Goal: Task Accomplishment & Management: Use online tool/utility

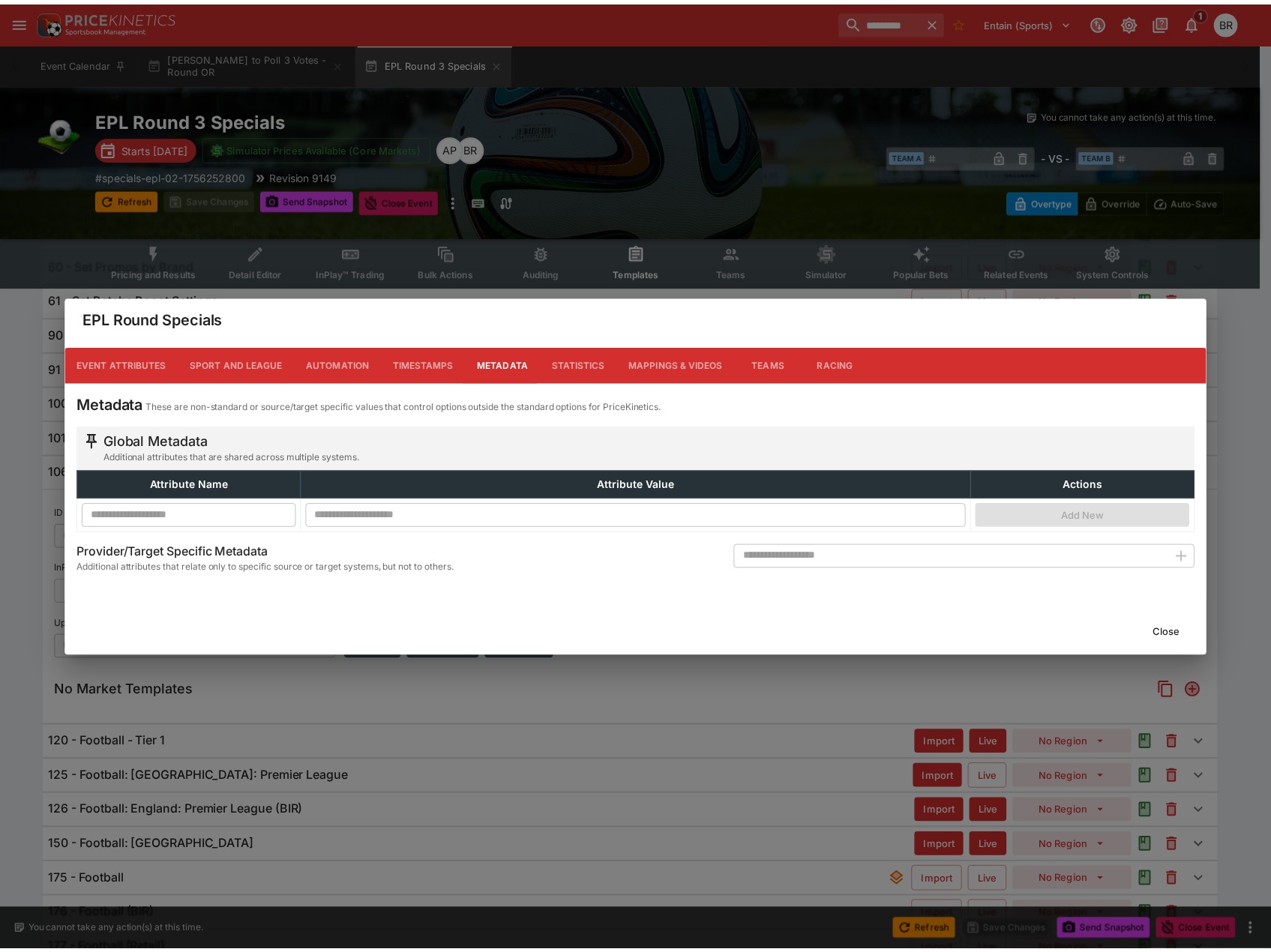
scroll to position [187, 0]
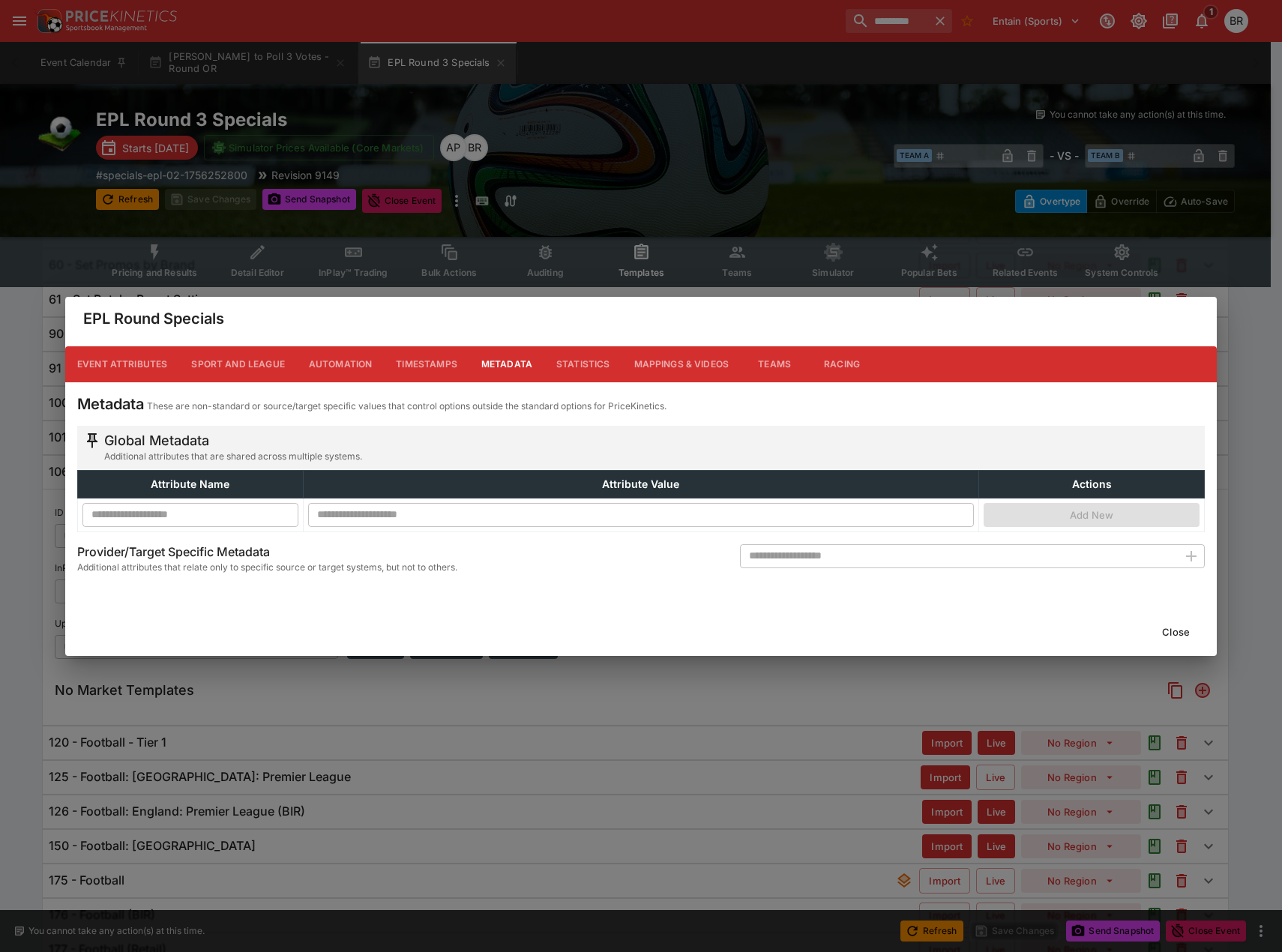
click at [1154, 622] on button "Close" at bounding box center [1175, 632] width 46 height 24
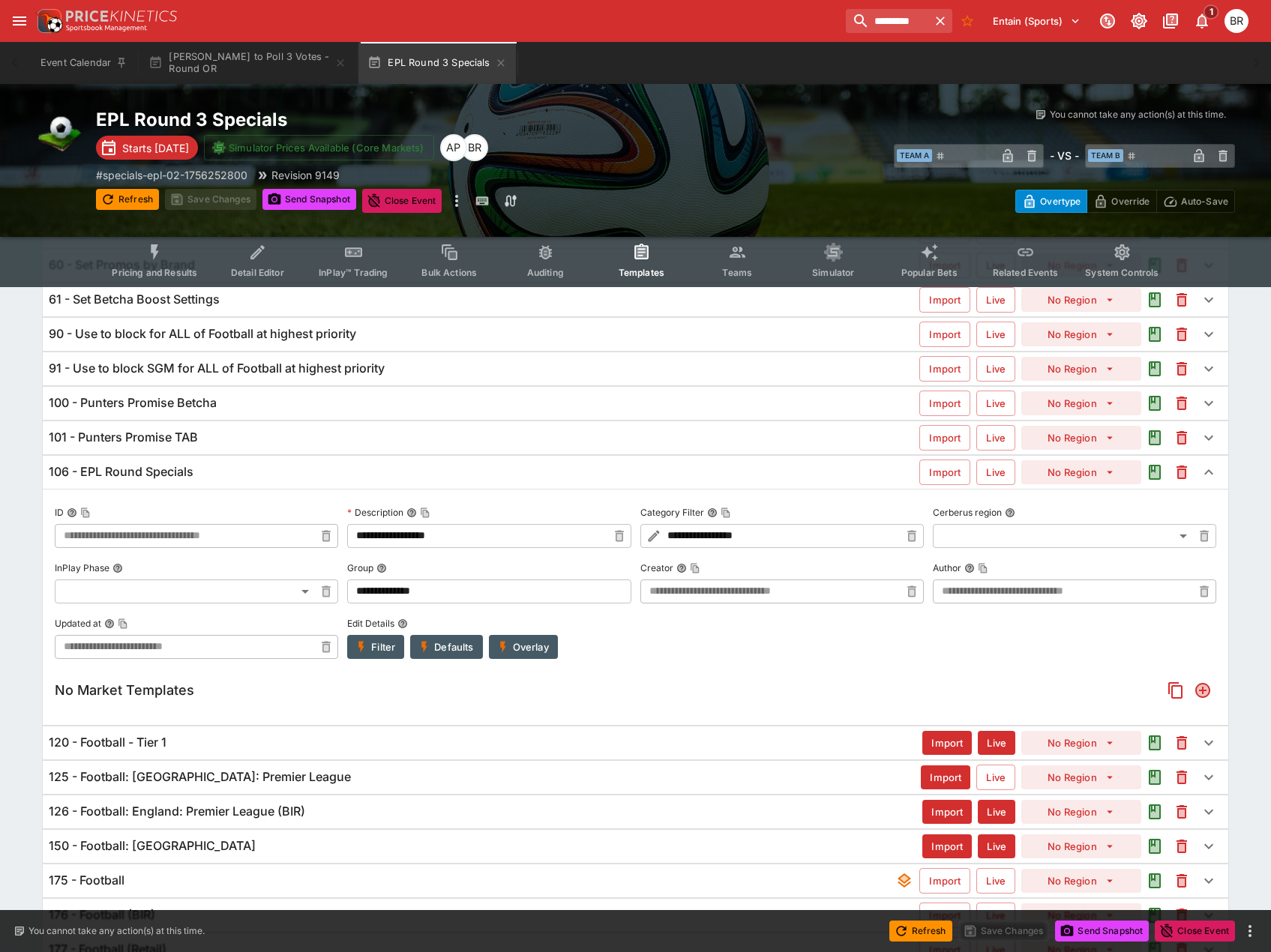
drag, startPoint x: 26, startPoint y: 388, endPoint x: 71, endPoint y: 373, distance: 47.4
click at [26, 388] on div "**********" at bounding box center [636, 556] width 1271 height 833
click at [1196, 691] on icon "Add" at bounding box center [1202, 690] width 15 height 15
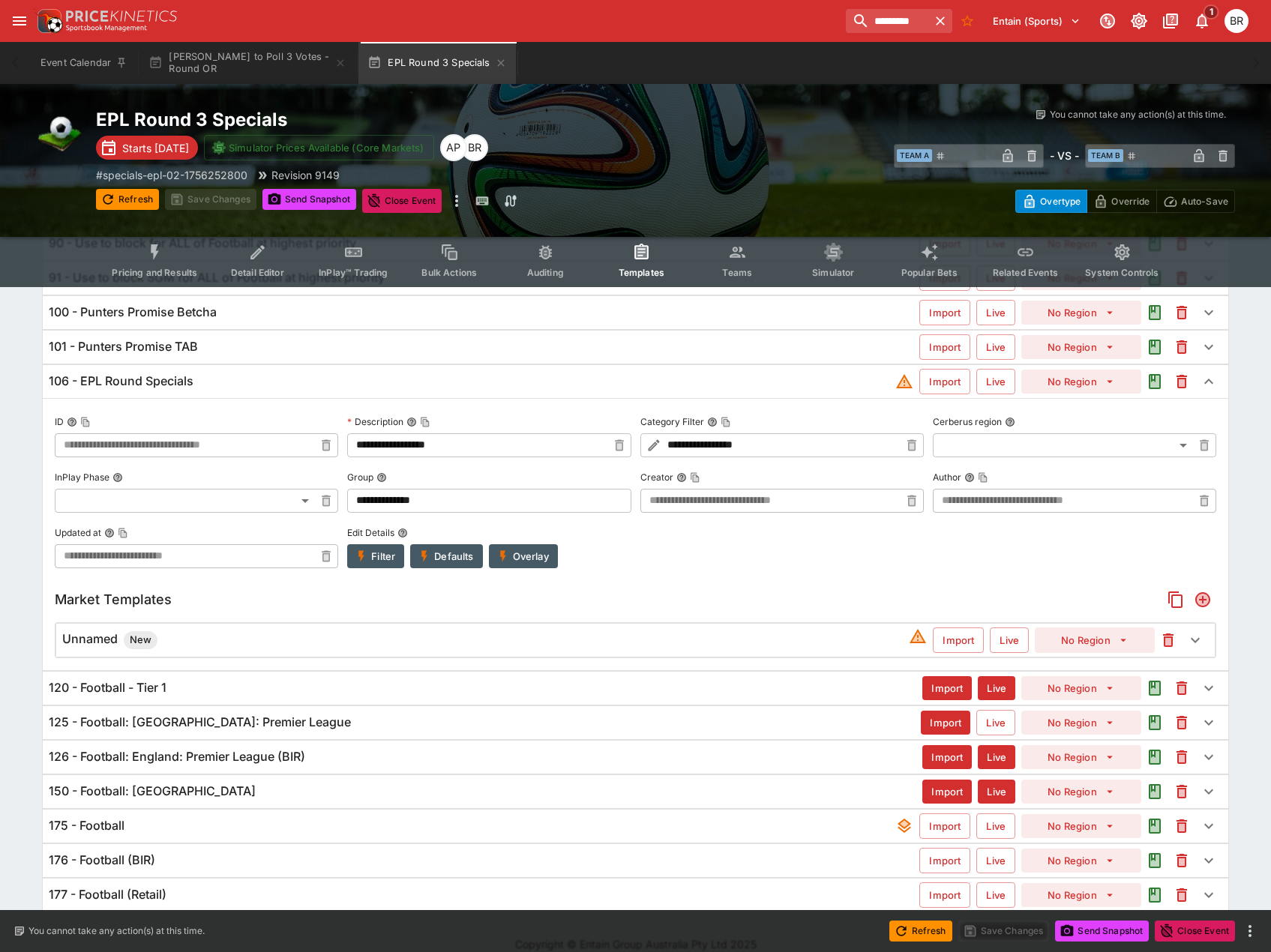
scroll to position [296, 0]
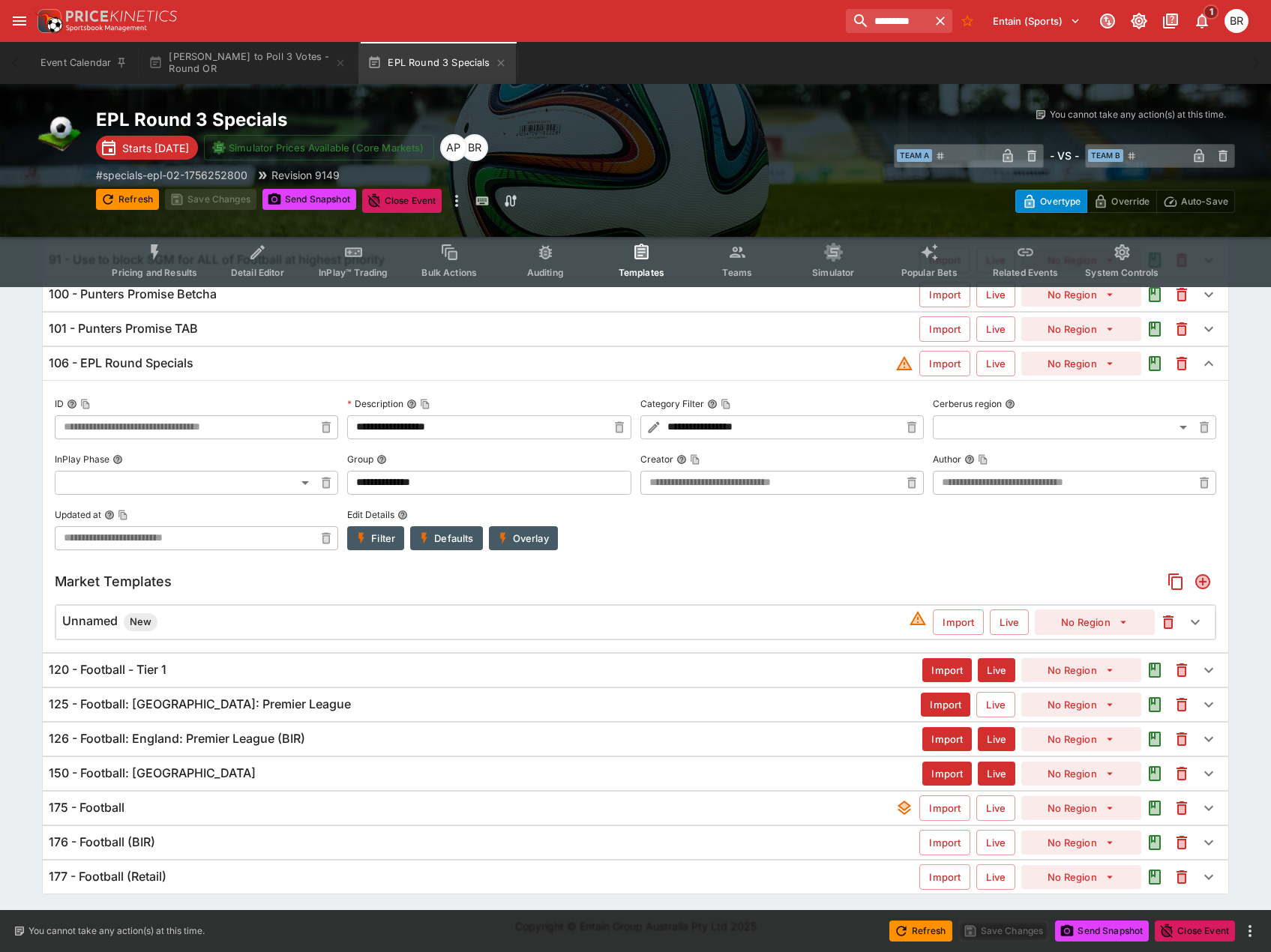
click at [478, 628] on div "Unnamed New" at bounding box center [485, 621] width 846 height 18
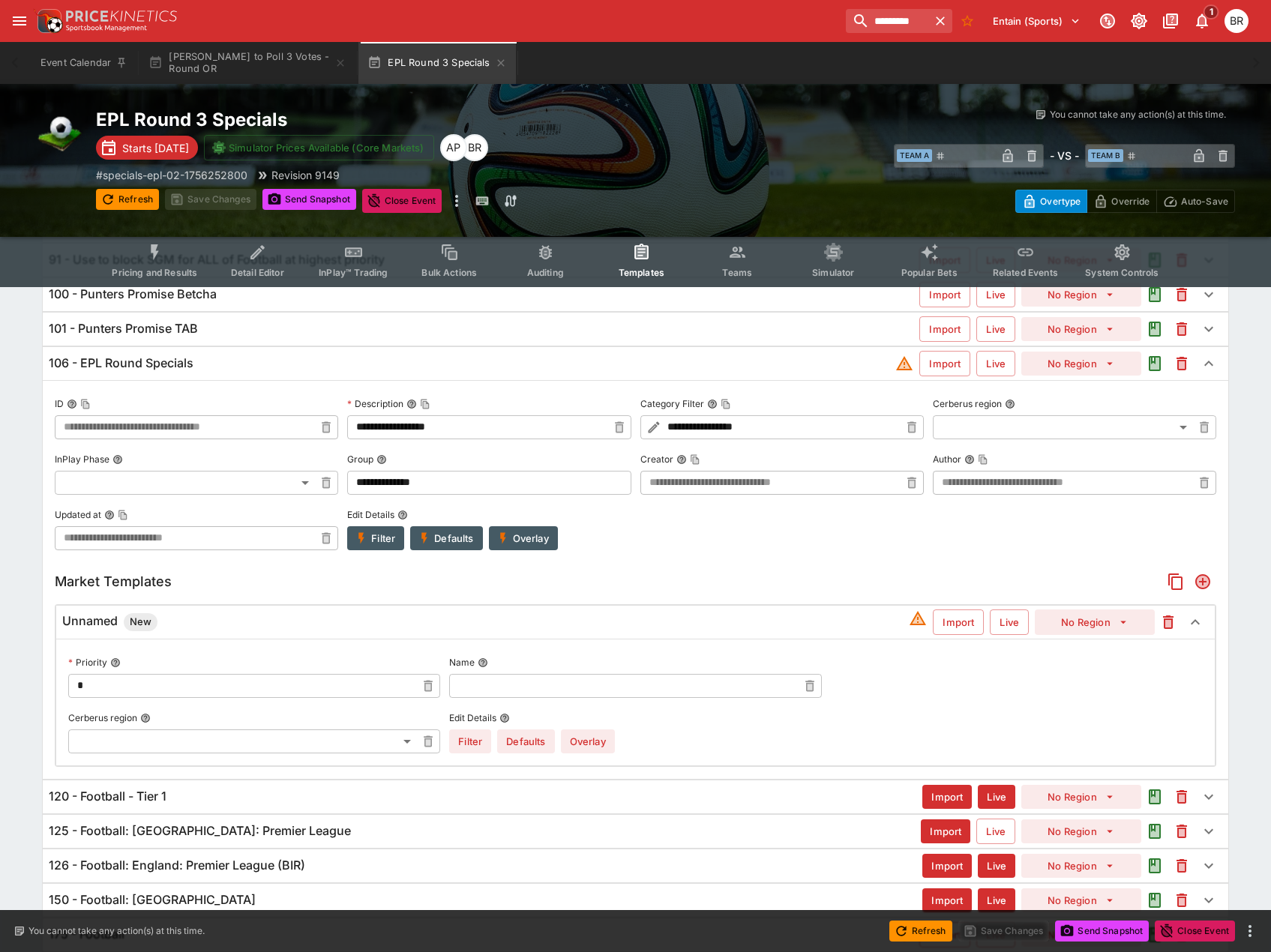
click at [527, 676] on input "text" at bounding box center [622, 685] width 348 height 24
type input "*"
click at [578, 750] on button "Overlay" at bounding box center [587, 741] width 54 height 24
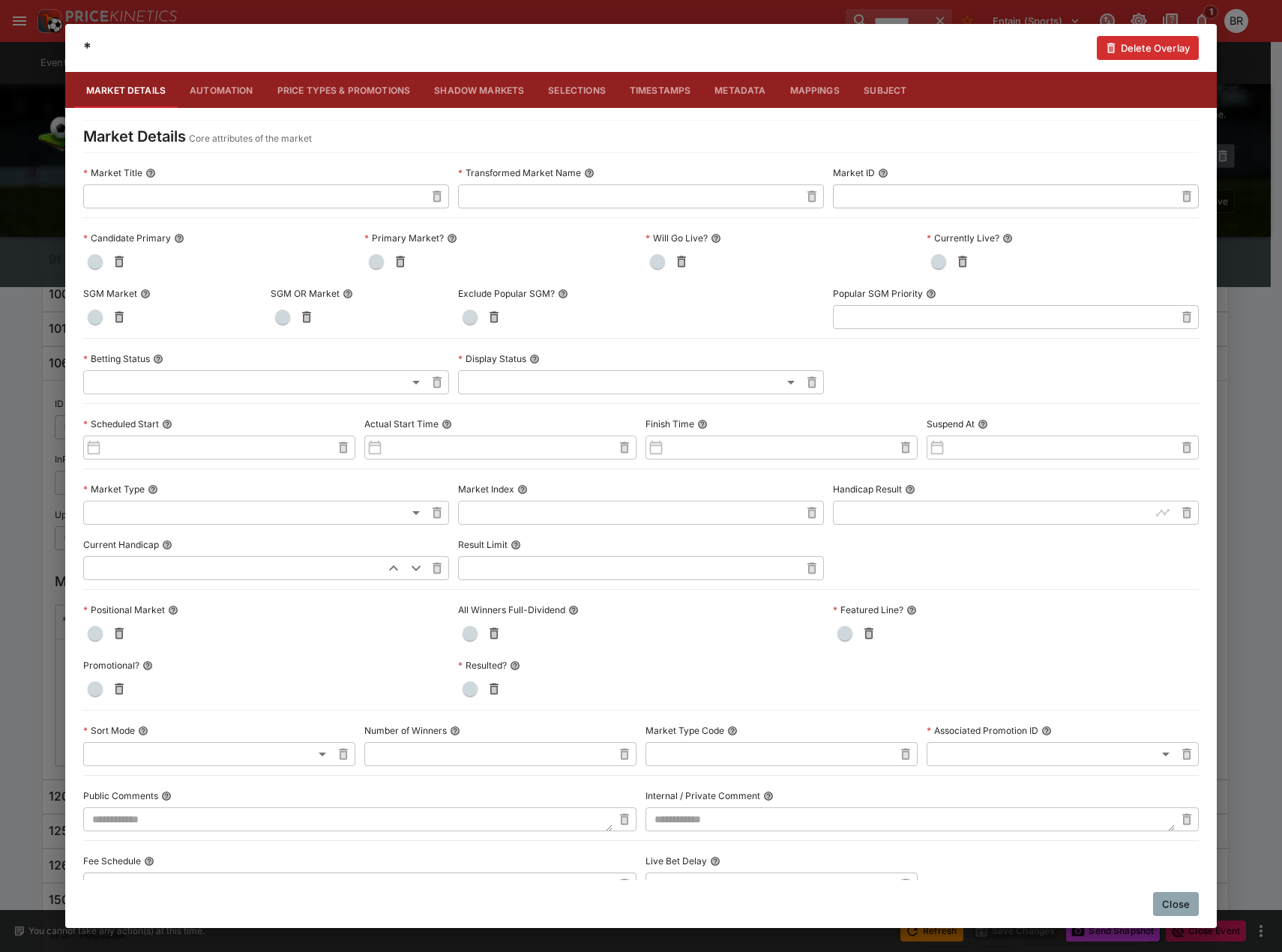
click at [379, 272] on div at bounding box center [500, 261] width 272 height 24
click at [379, 268] on button "button" at bounding box center [376, 261] width 24 height 24
click at [87, 260] on button "button" at bounding box center [95, 261] width 24 height 24
click at [1156, 892] on button "Close" at bounding box center [1175, 904] width 46 height 24
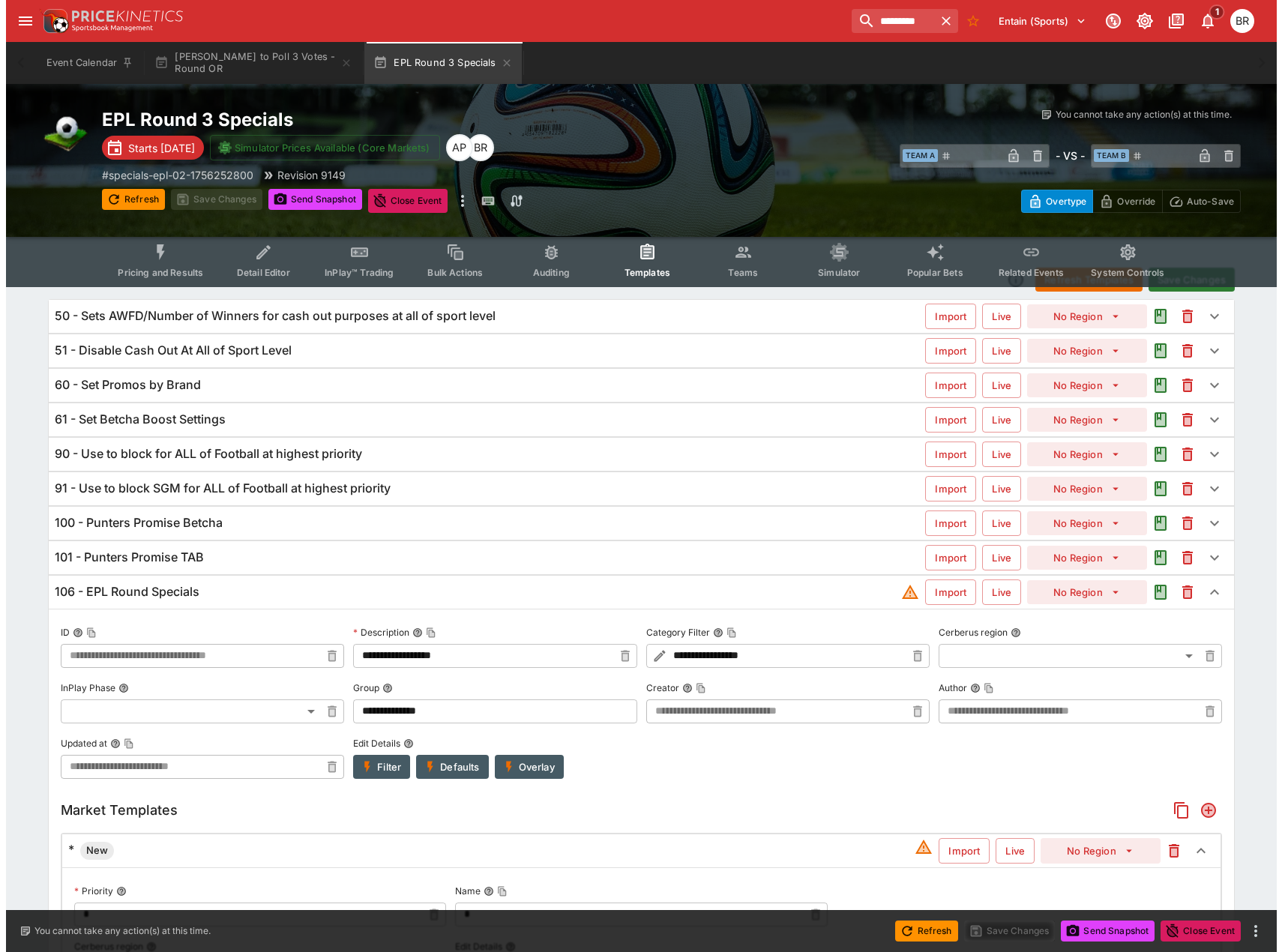
scroll to position [0, 0]
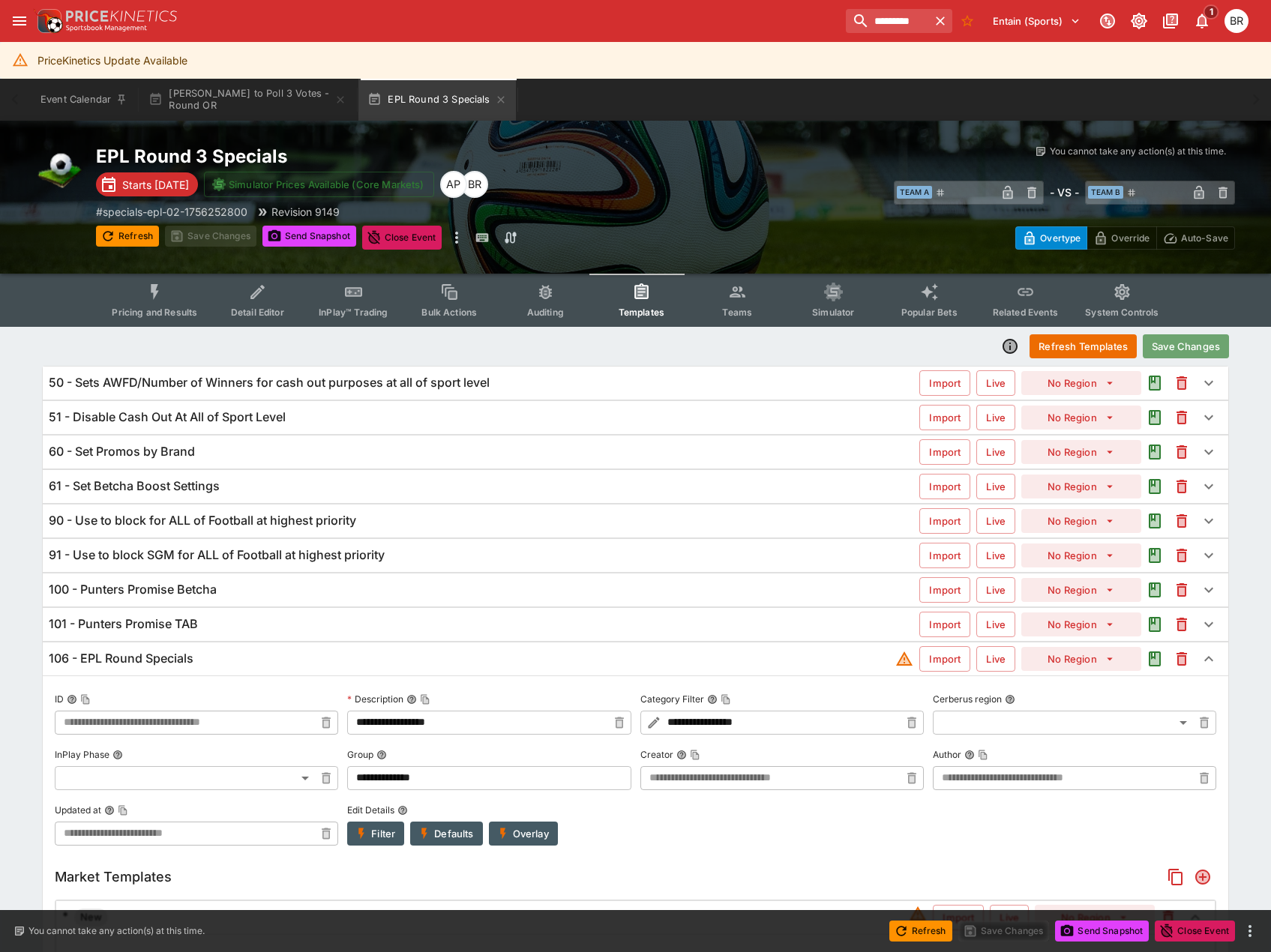
click at [1210, 340] on button "Save Changes" at bounding box center [1185, 346] width 86 height 24
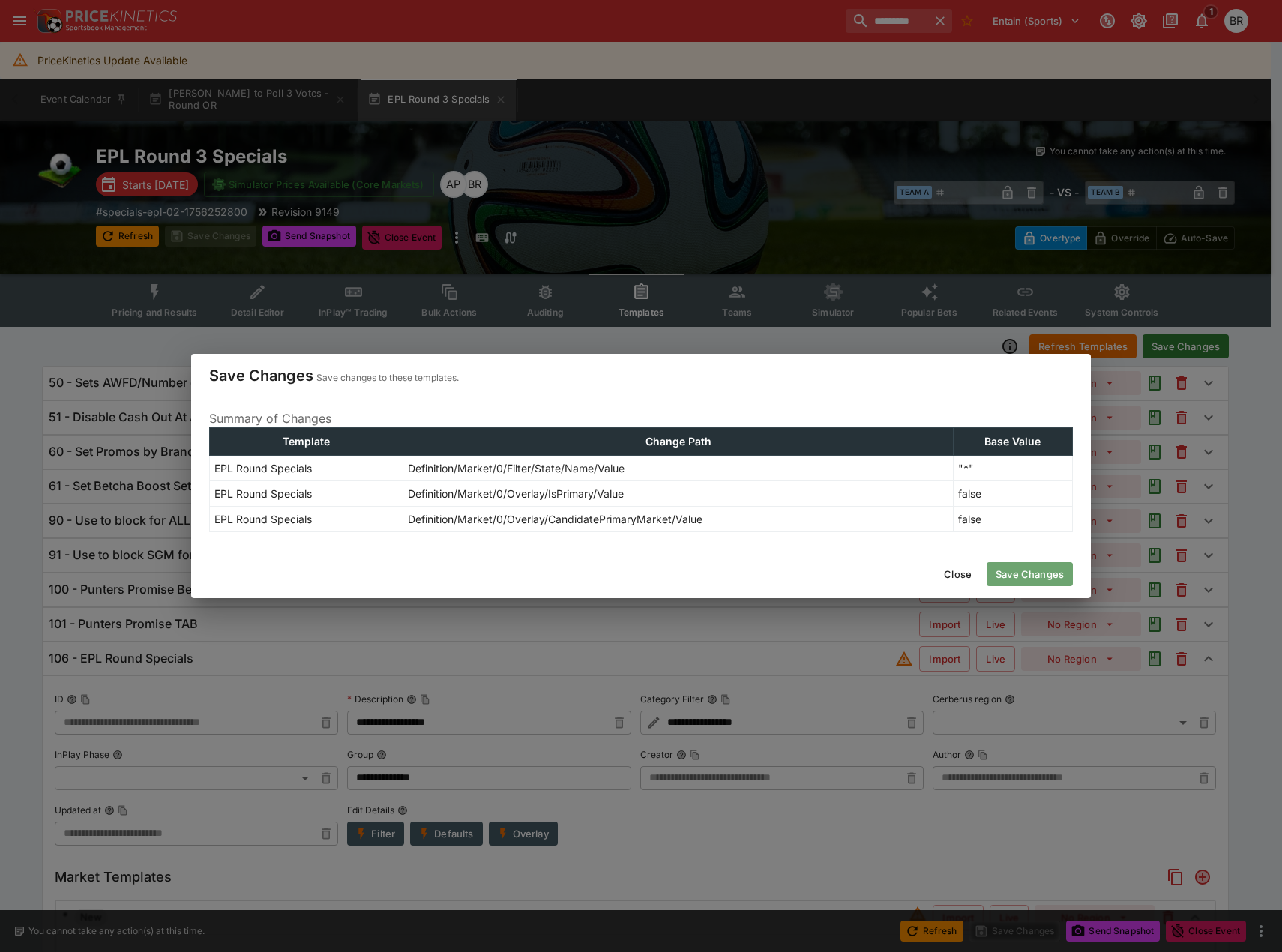
click at [1044, 576] on button "Save Changes" at bounding box center [1029, 574] width 86 height 24
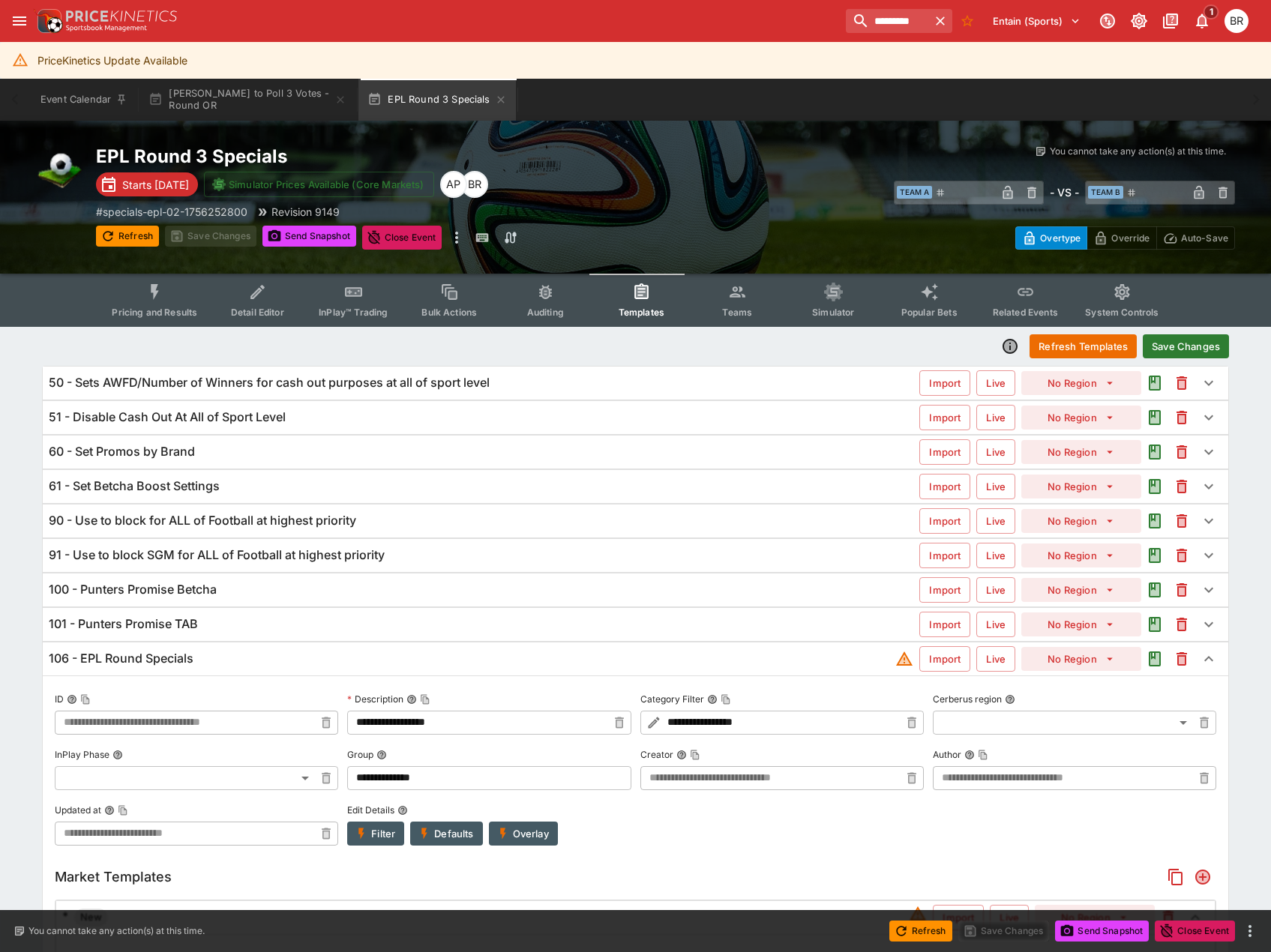
type input "**********"
click at [159, 304] on button "Pricing and Results" at bounding box center [154, 300] width 110 height 53
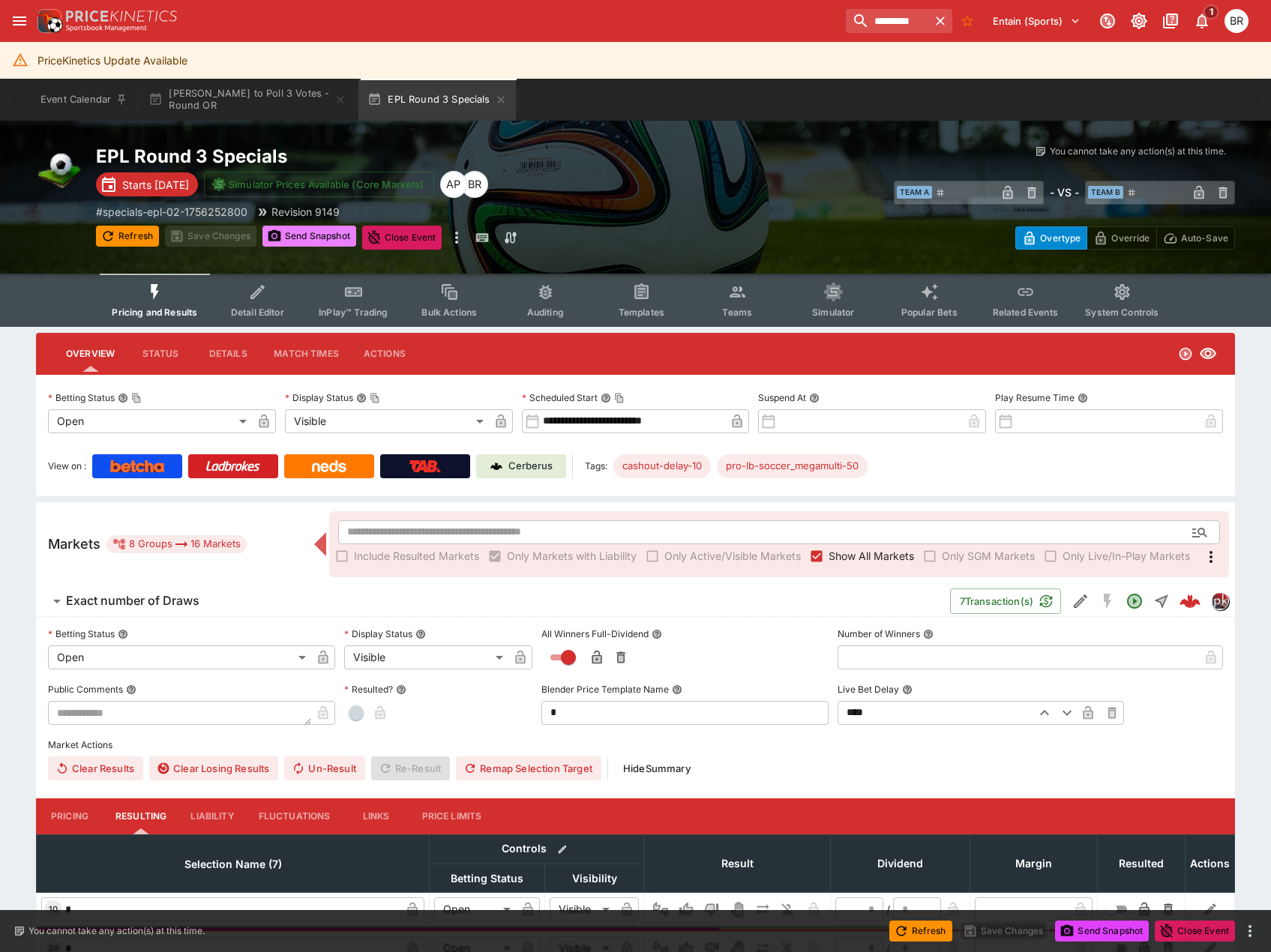
click at [324, 243] on button "Send Snapshot" at bounding box center [309, 236] width 93 height 21
click at [121, 238] on button "Refresh" at bounding box center [127, 236] width 63 height 21
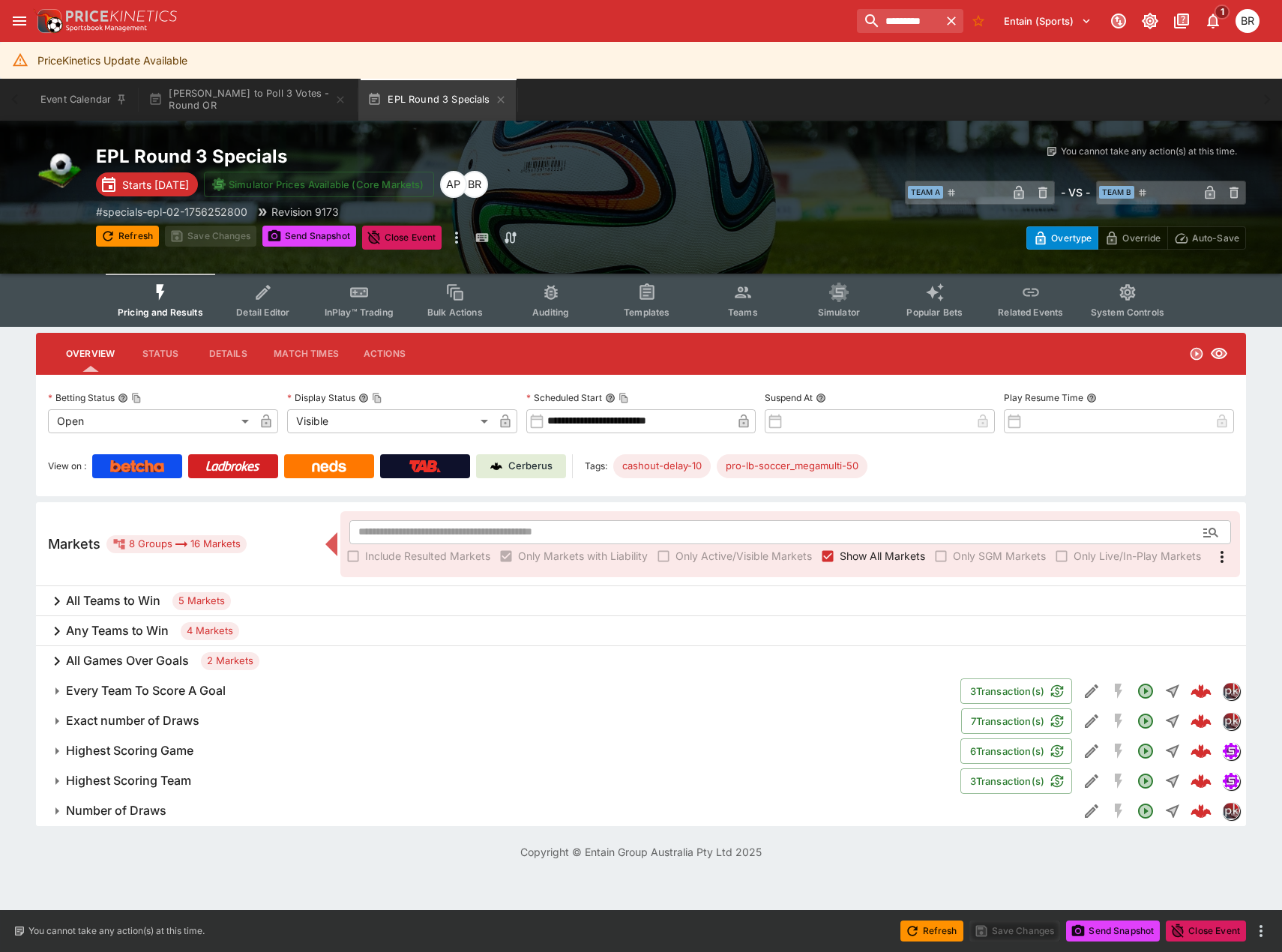
drag, startPoint x: 251, startPoint y: 864, endPoint x: 261, endPoint y: 796, distance: 68.7
click at [251, 864] on div "Copyright © Entain Group Australia Pty Ltd 2025" at bounding box center [641, 852] width 1282 height 52
